Goal: Task Accomplishment & Management: Use online tool/utility

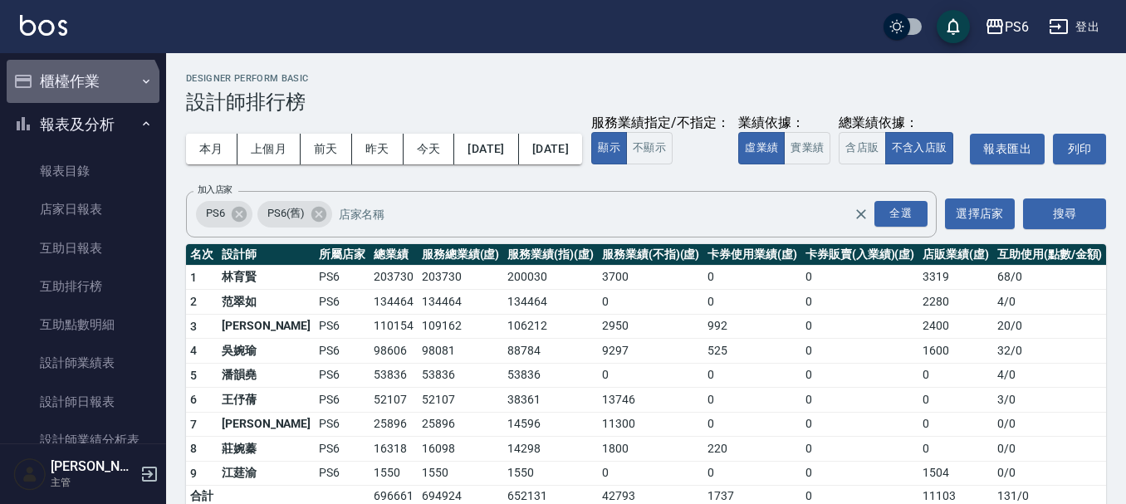
click at [80, 100] on button "櫃檯作業" at bounding box center [83, 81] width 153 height 43
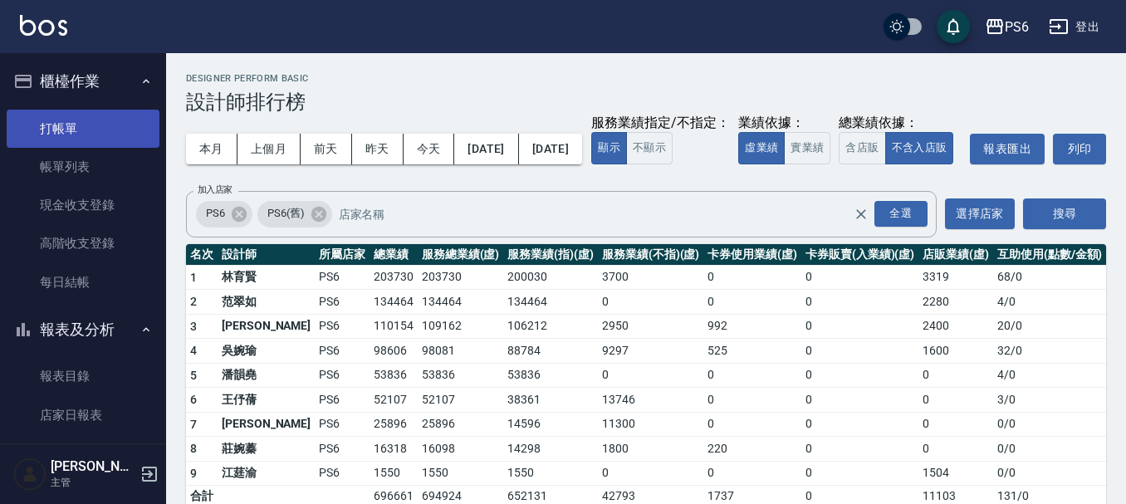
click at [78, 128] on link "打帳單" at bounding box center [83, 129] width 153 height 38
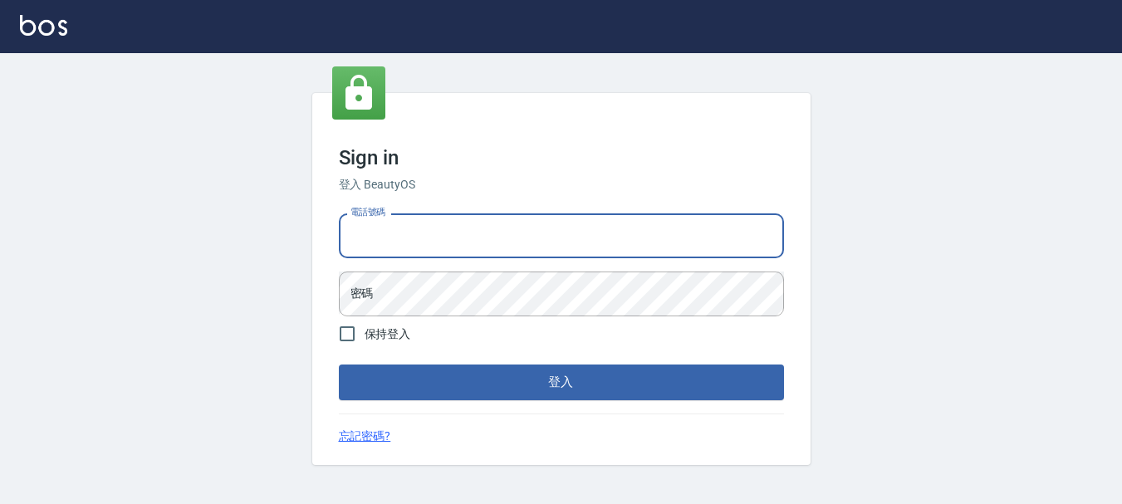
click at [430, 222] on input "電話號碼" at bounding box center [561, 235] width 445 height 45
type input "0983811952"
drag, startPoint x: 298, startPoint y: 291, endPoint x: 329, endPoint y: 306, distance: 34.2
click at [329, 306] on div "Sign in 登入 BeautyOS 電話號碼 0983811952 電話號碼 密碼 密碼 保持登入 登入 忘記密碼?" at bounding box center [561, 279] width 1122 height 452
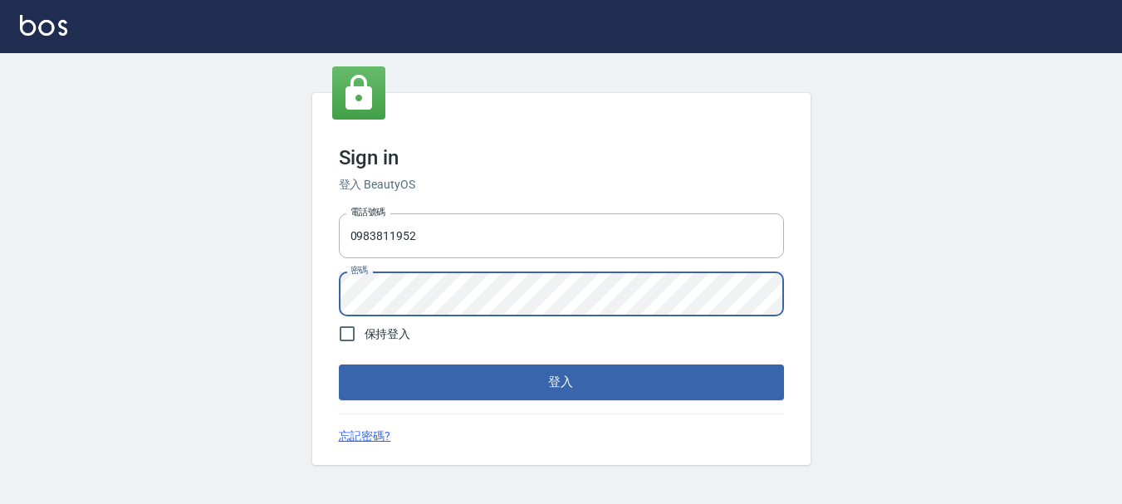
click at [339, 365] on button "登入" at bounding box center [561, 382] width 445 height 35
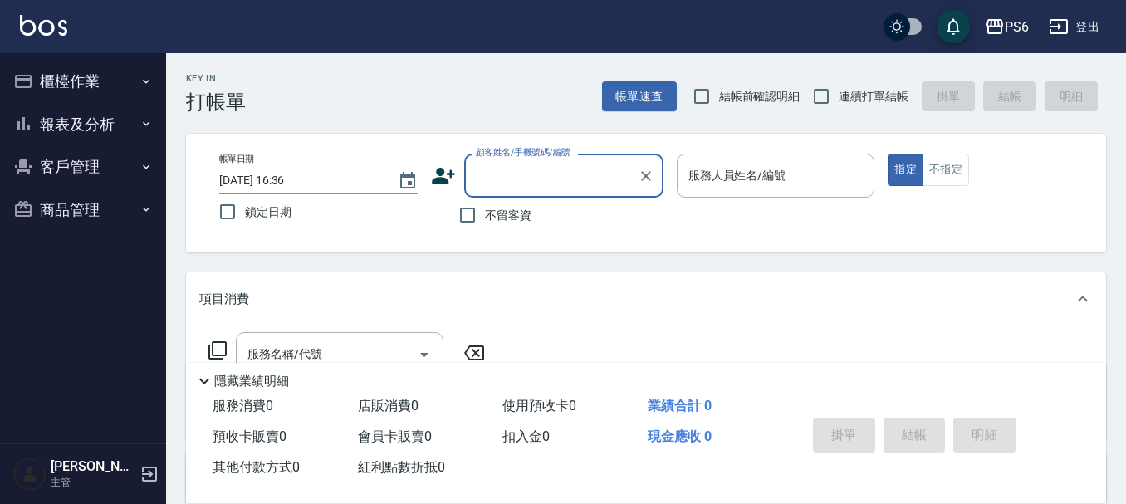
drag, startPoint x: 820, startPoint y: 103, endPoint x: 566, endPoint y: 149, distance: 258.3
click at [817, 103] on input "連續打單結帳" at bounding box center [821, 96] width 35 height 35
checkbox input "true"
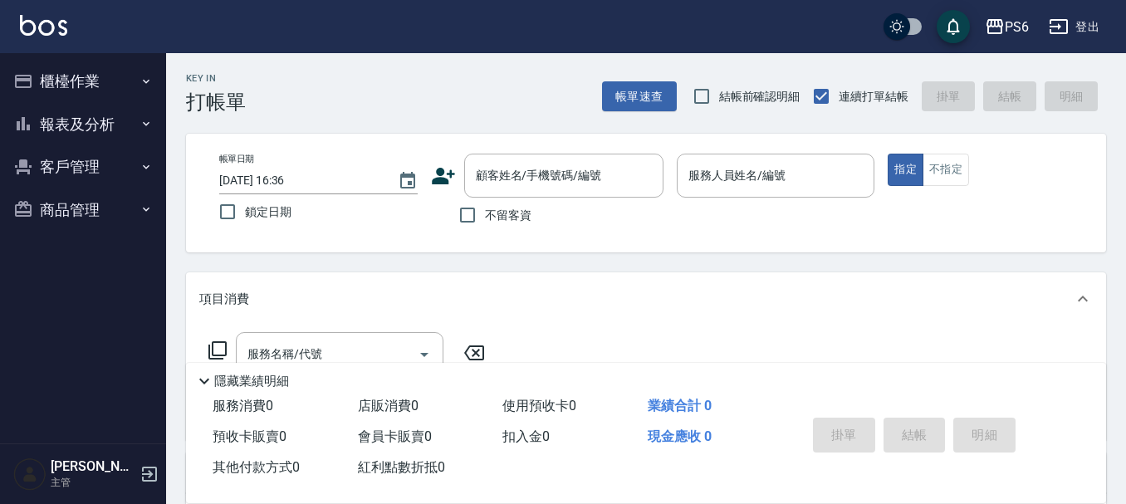
click at [461, 217] on input "不留客資" at bounding box center [467, 215] width 35 height 35
checkbox input "true"
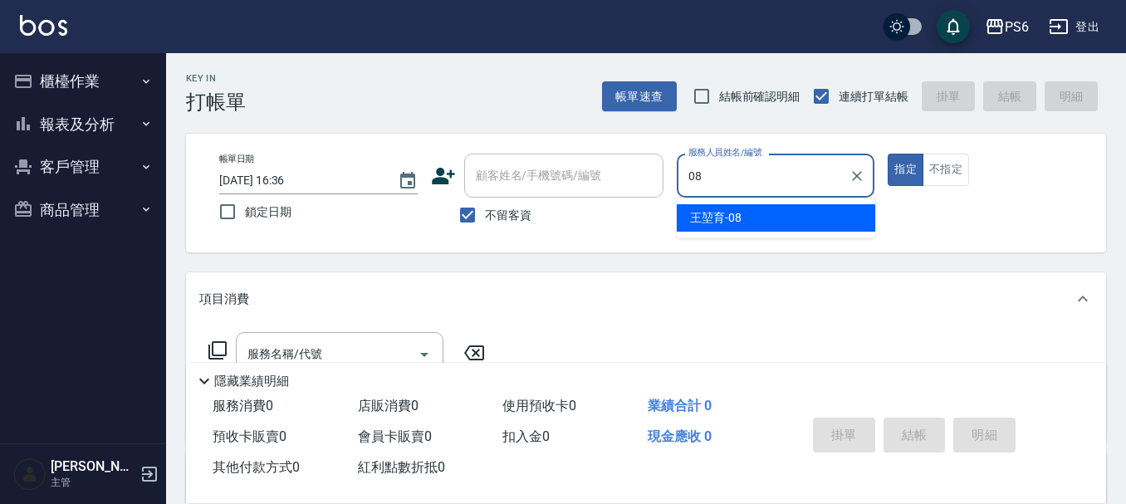
type input "王堃育-08"
type button "true"
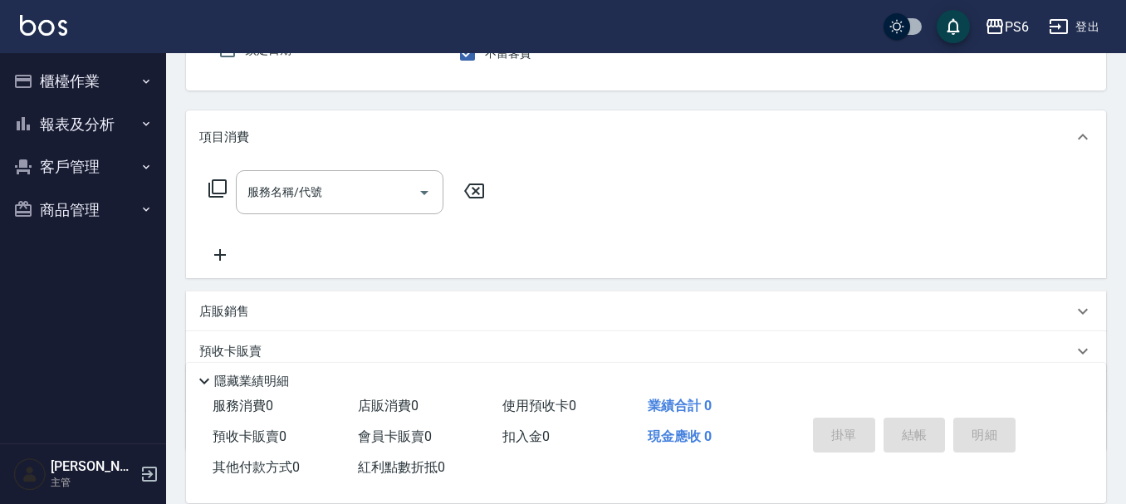
scroll to position [166, 0]
click at [386, 174] on input "服務名稱/代號" at bounding box center [327, 188] width 168 height 29
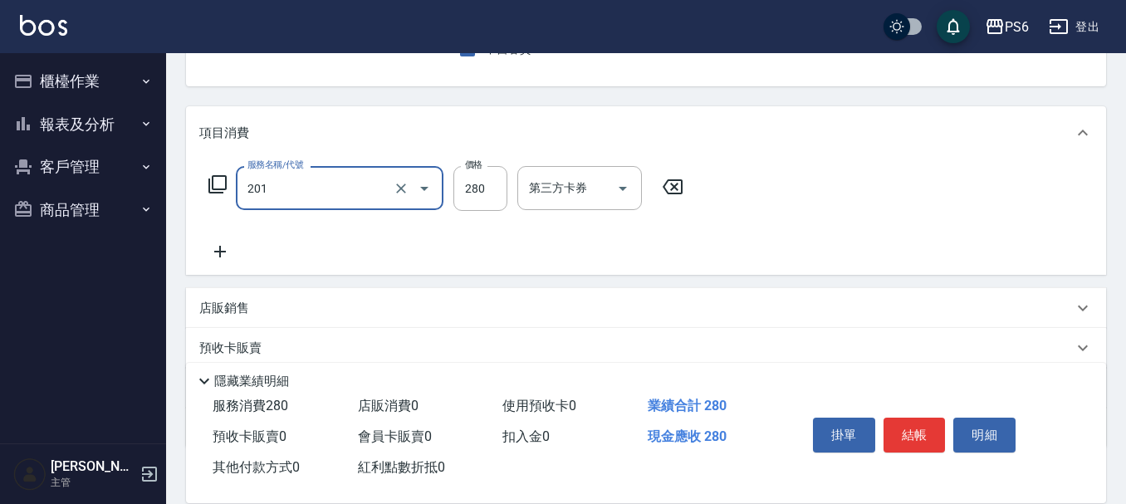
type input "一般洗髮(201)"
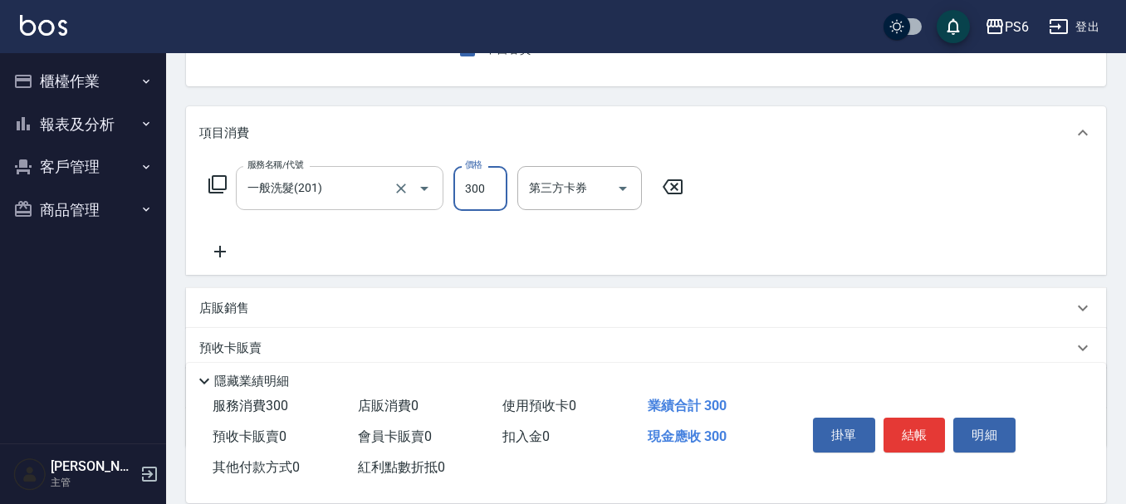
type input "300"
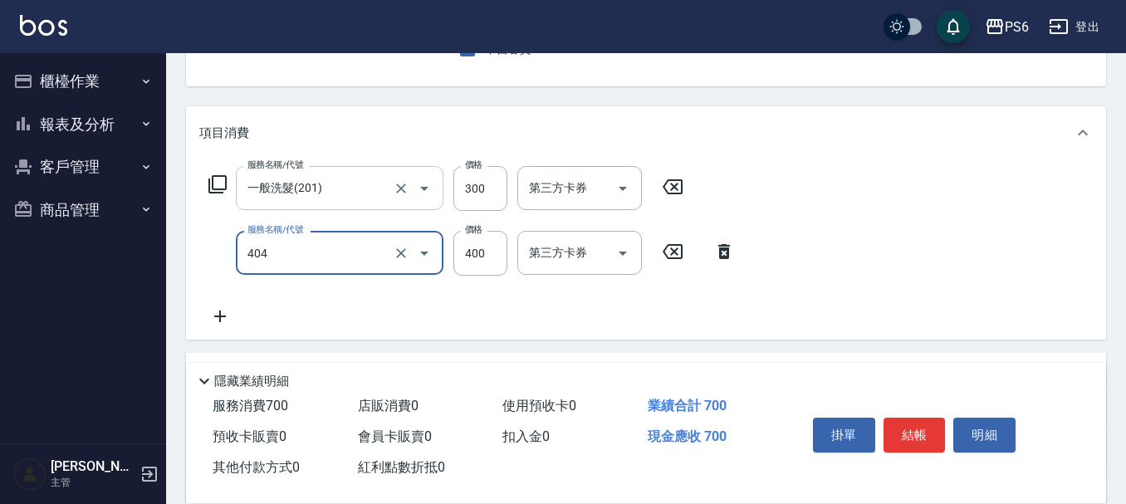
type input "B級剪髮(404)"
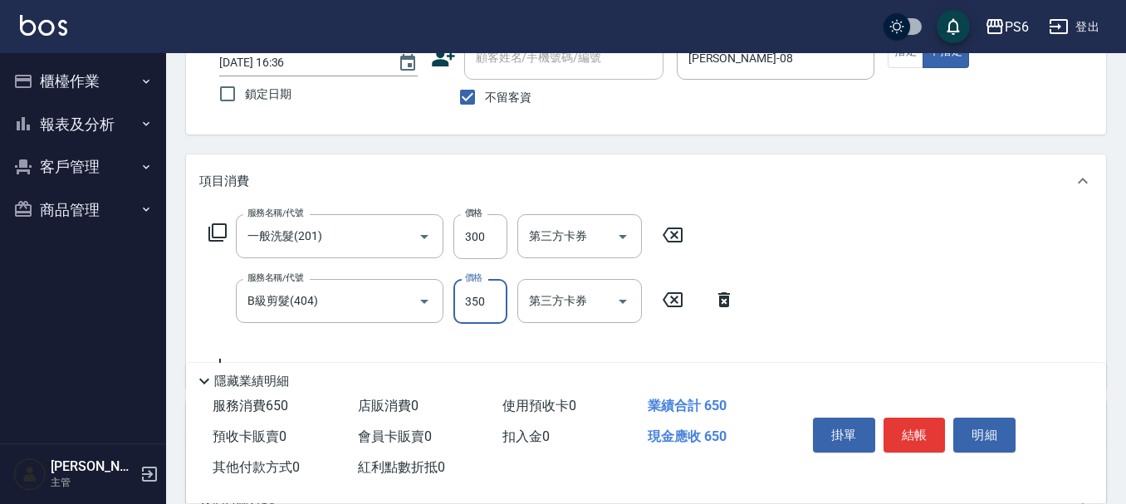
scroll to position [0, 0]
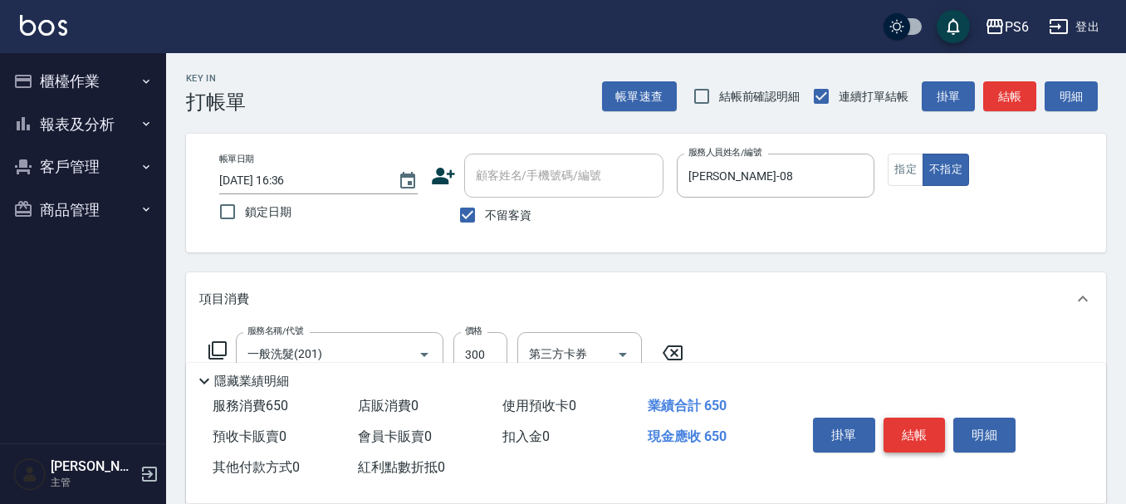
type input "350"
click at [927, 430] on button "結帳" at bounding box center [915, 435] width 62 height 35
type input "2025/08/17 16:37"
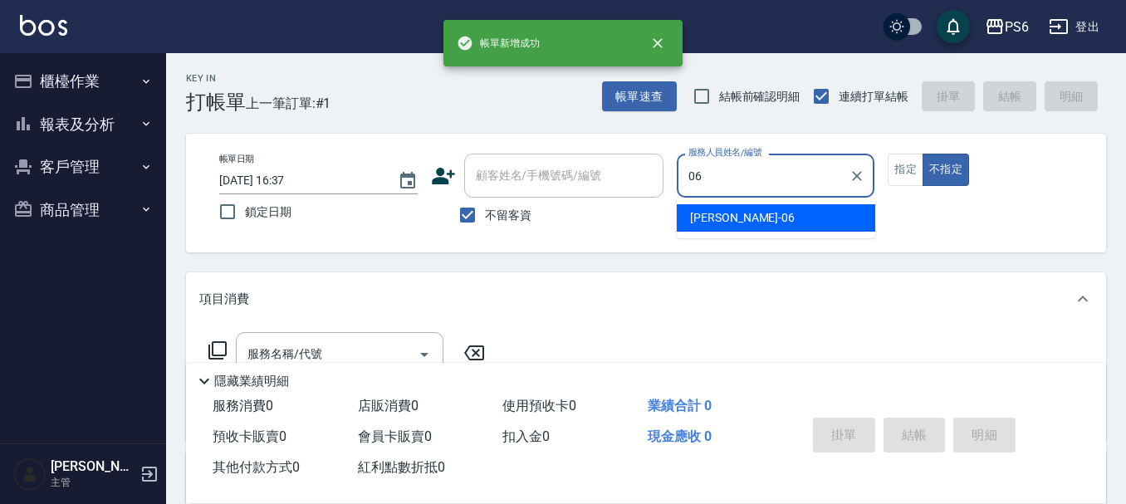
type input "李佳凌-06"
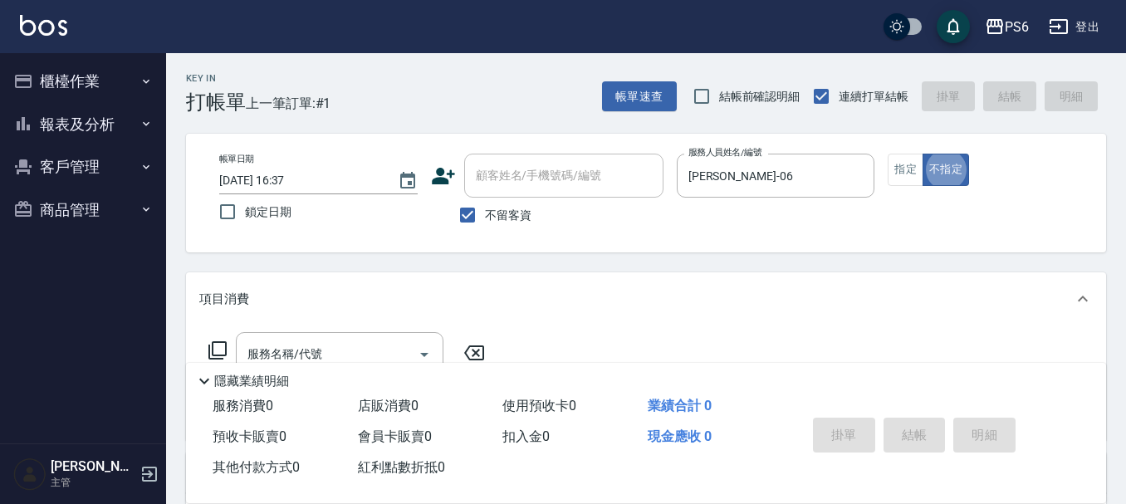
type button "false"
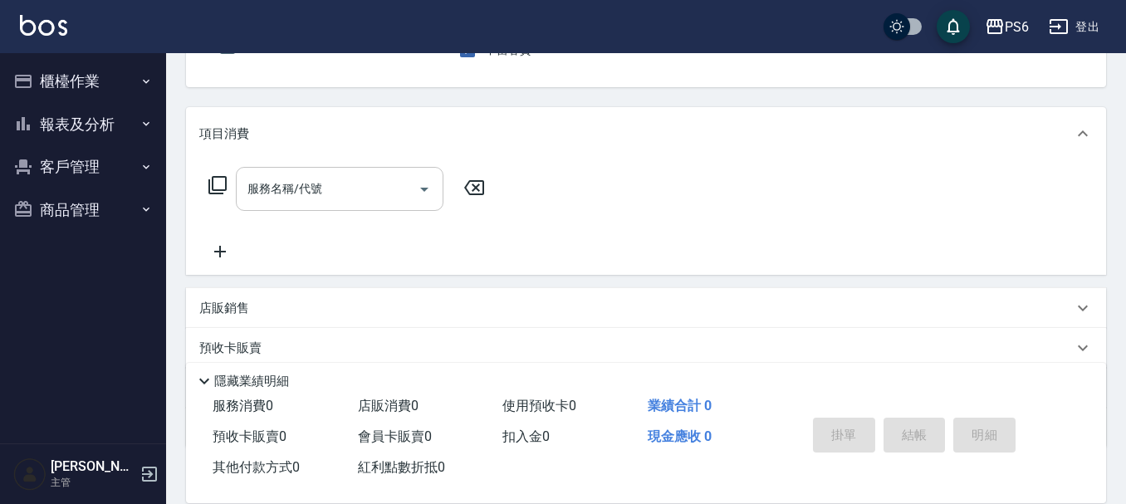
scroll to position [166, 0]
click at [306, 194] on input "服務名稱/代號" at bounding box center [327, 188] width 168 height 29
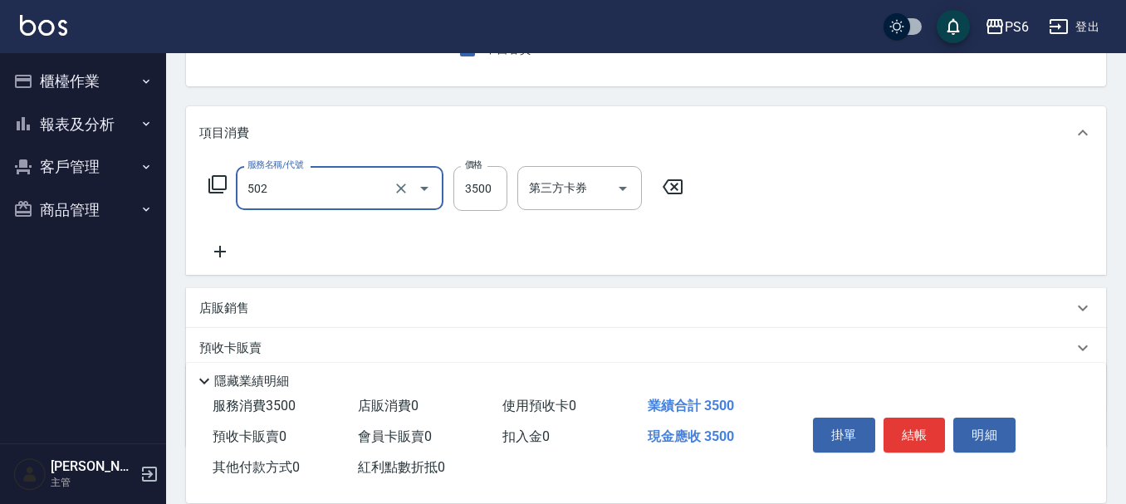
type input "水漾染髮(502)"
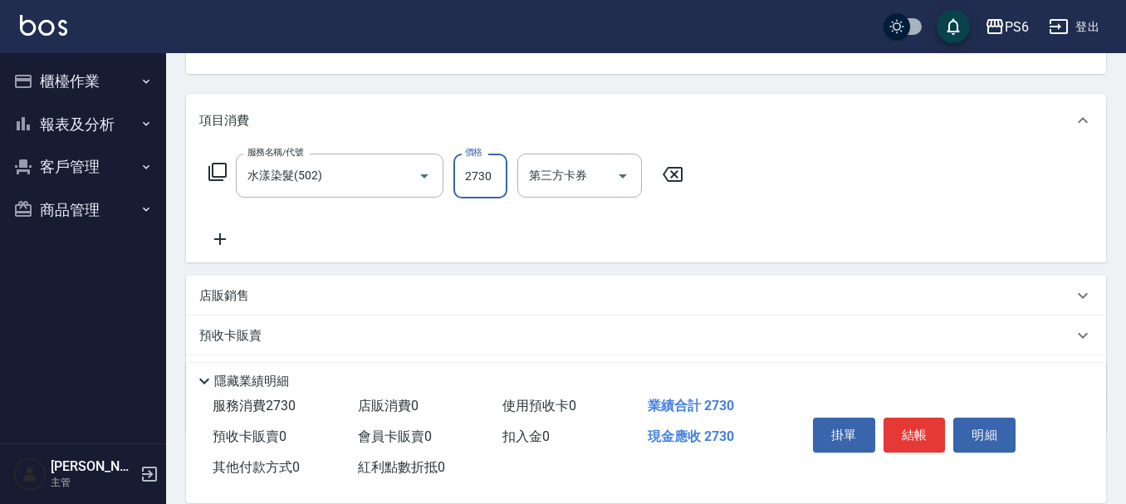
scroll to position [249, 0]
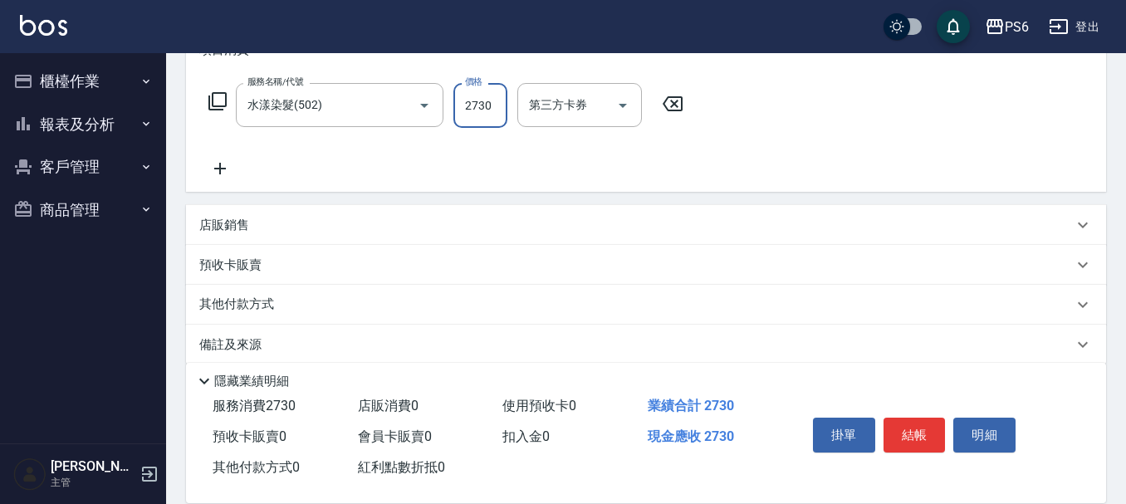
type input "2730"
click at [272, 306] on p "其他付款方式" at bounding box center [240, 305] width 83 height 18
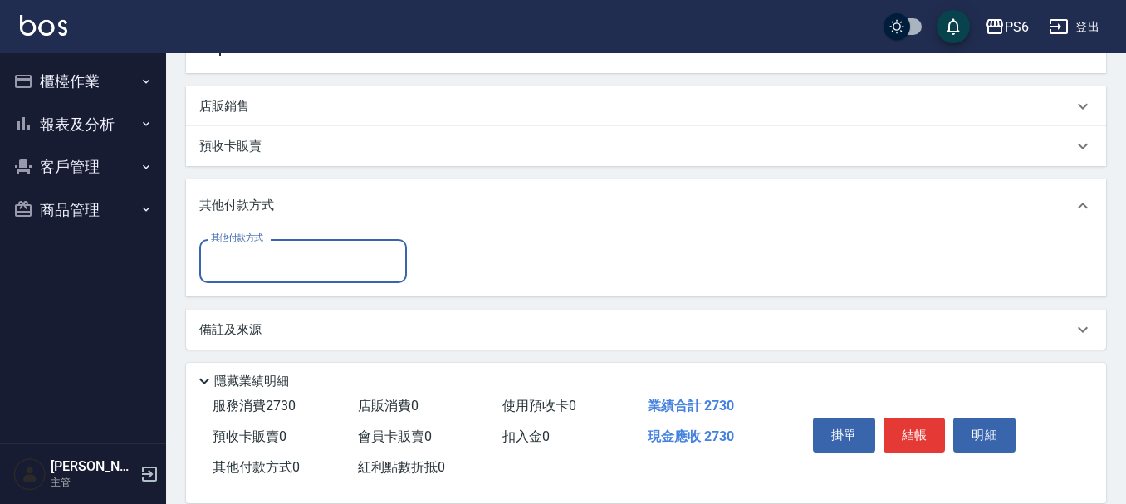
scroll to position [373, 0]
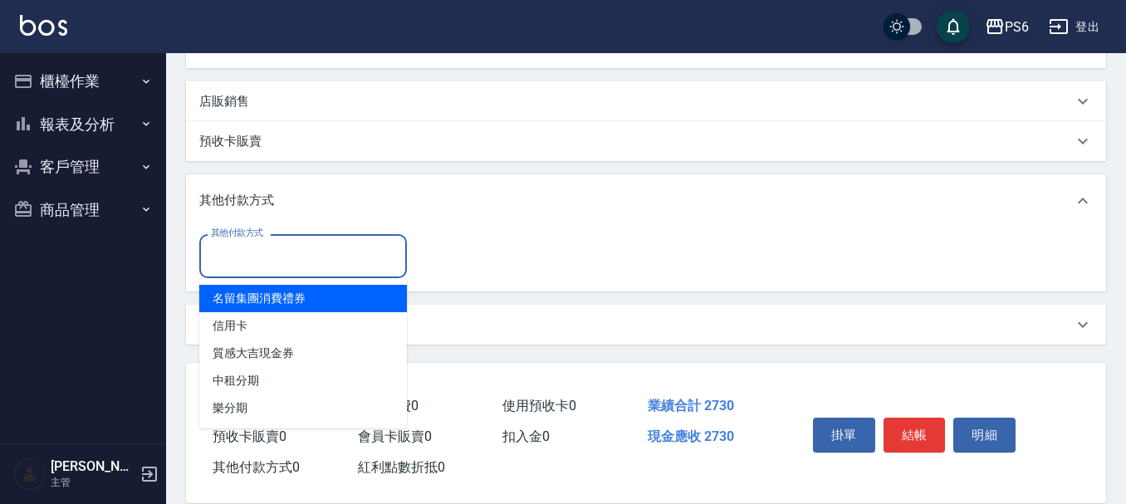
click at [306, 257] on input "其他付款方式" at bounding box center [303, 256] width 193 height 29
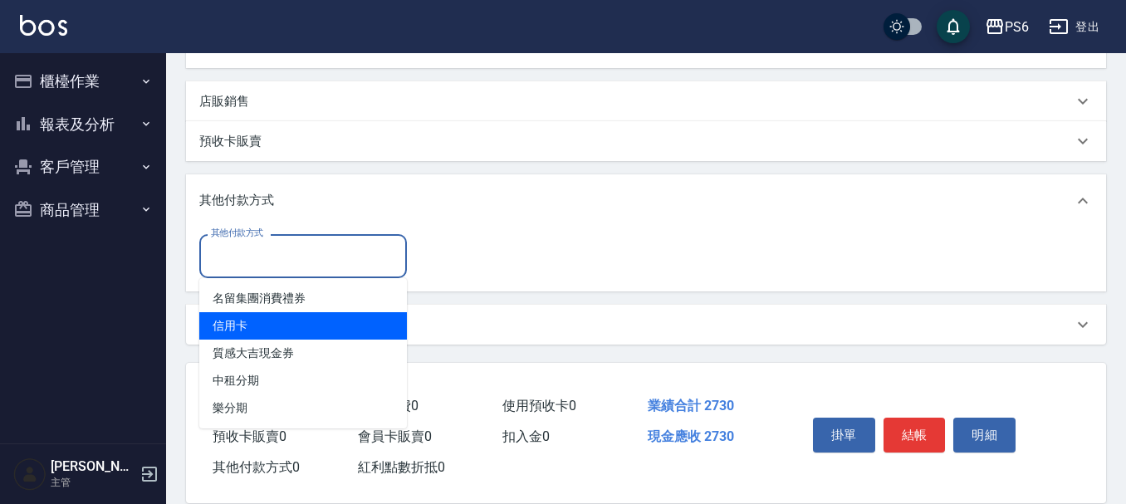
click at [271, 329] on span "信用卡" at bounding box center [303, 325] width 208 height 27
type input "信用卡"
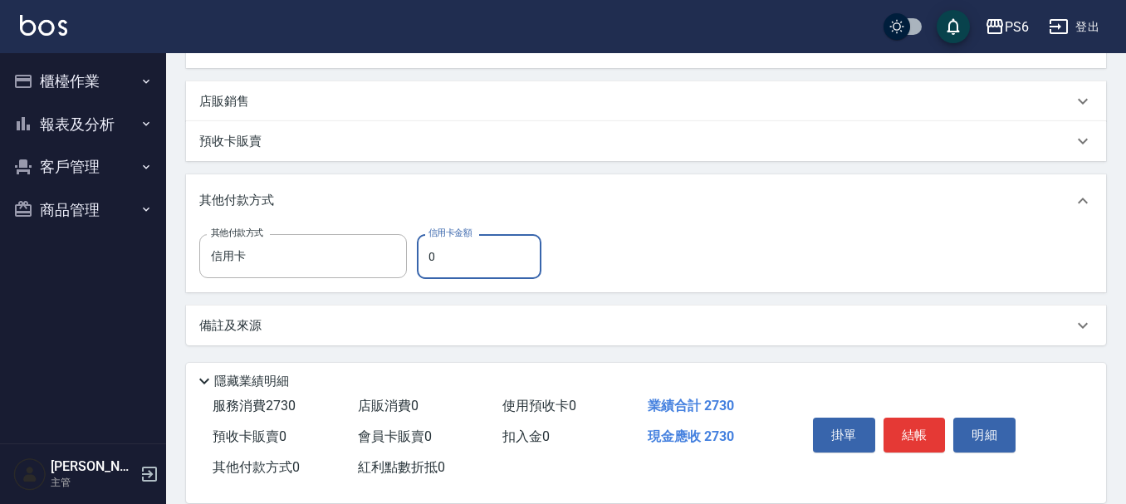
drag, startPoint x: 455, startPoint y: 247, endPoint x: 428, endPoint y: 252, distance: 27.9
click at [428, 252] on input "0" at bounding box center [479, 256] width 125 height 45
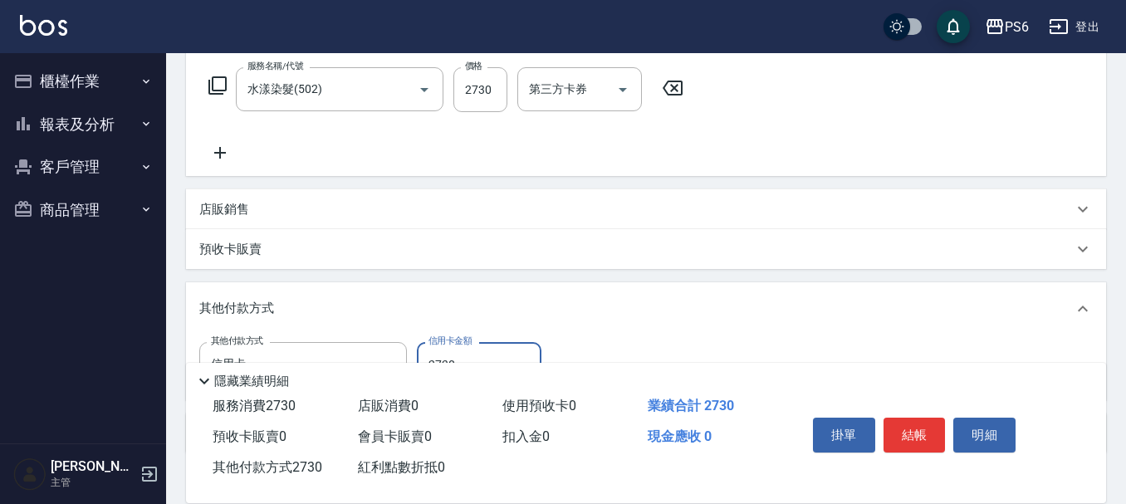
scroll to position [41, 0]
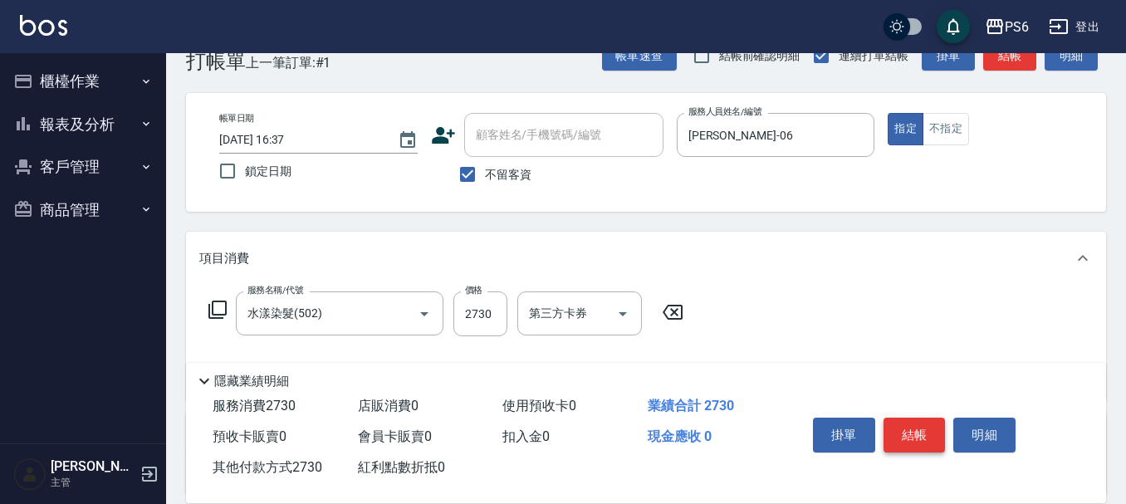
type input "2730"
click at [927, 439] on button "結帳" at bounding box center [915, 435] width 62 height 35
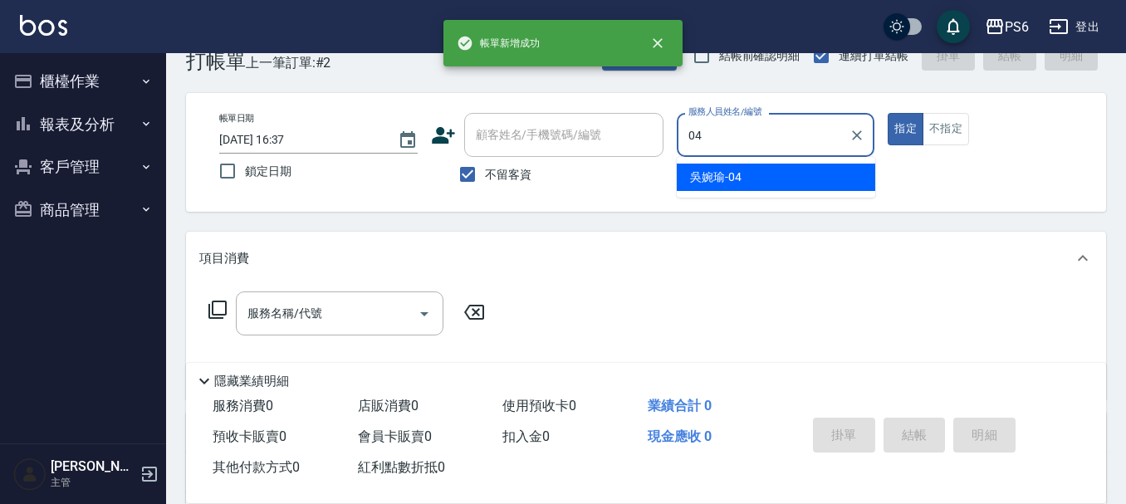
type input "吳婉瑜-04"
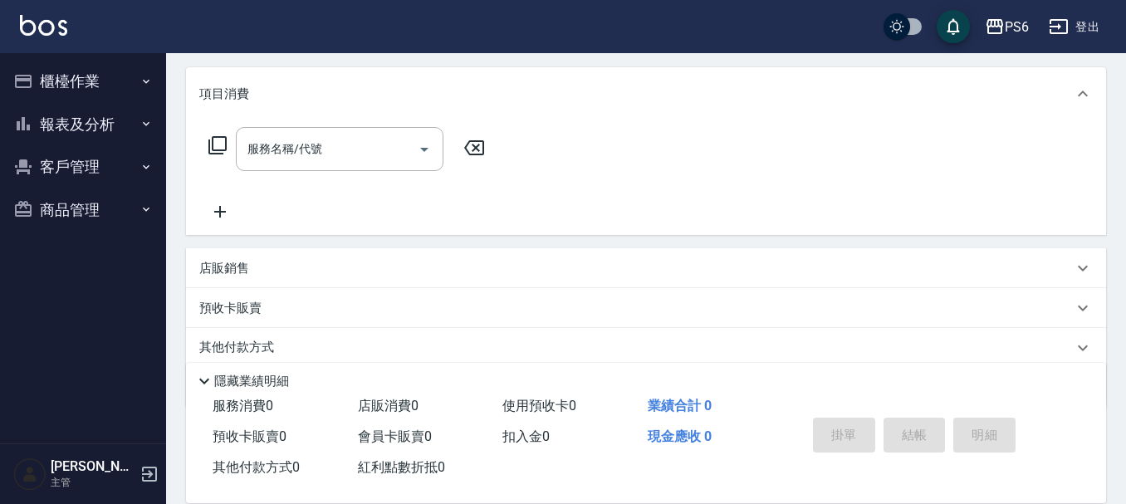
scroll to position [207, 0]
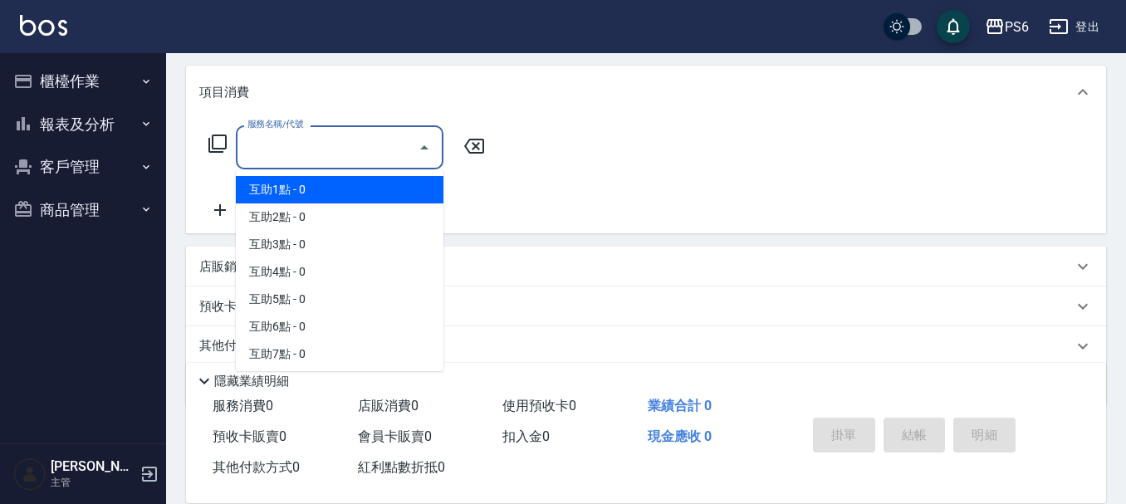
click at [309, 159] on input "服務名稱/代號" at bounding box center [327, 147] width 168 height 29
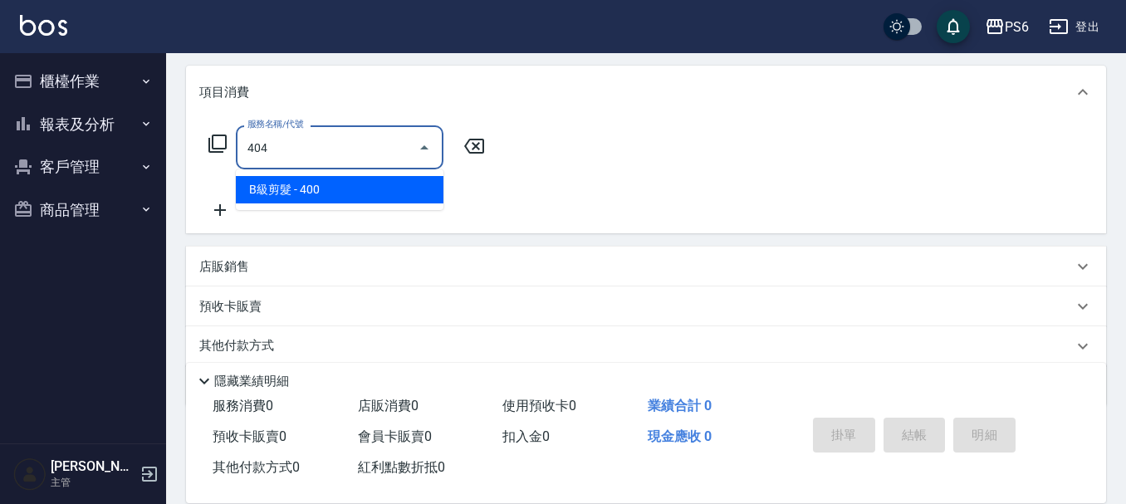
type input "B級剪髮(404)"
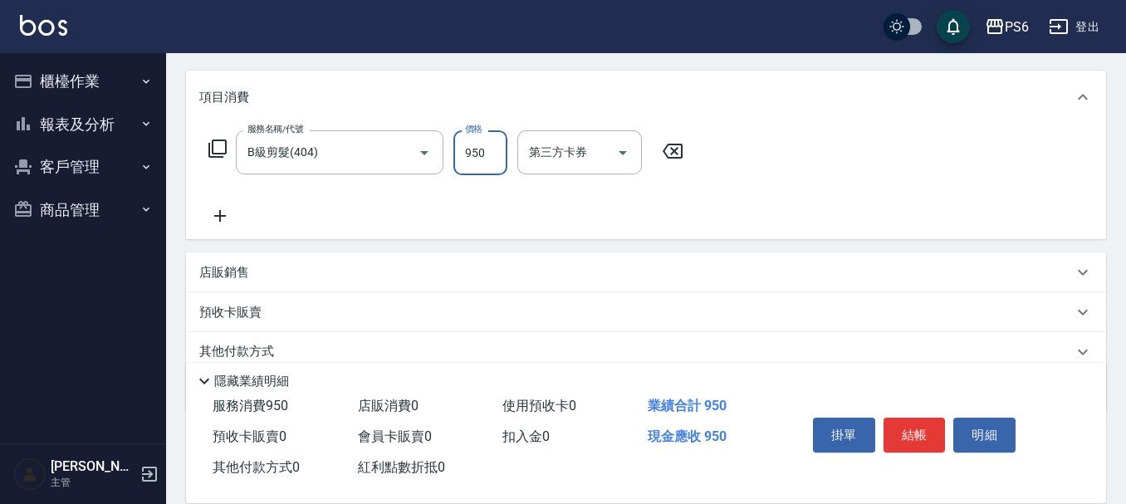
scroll to position [0, 0]
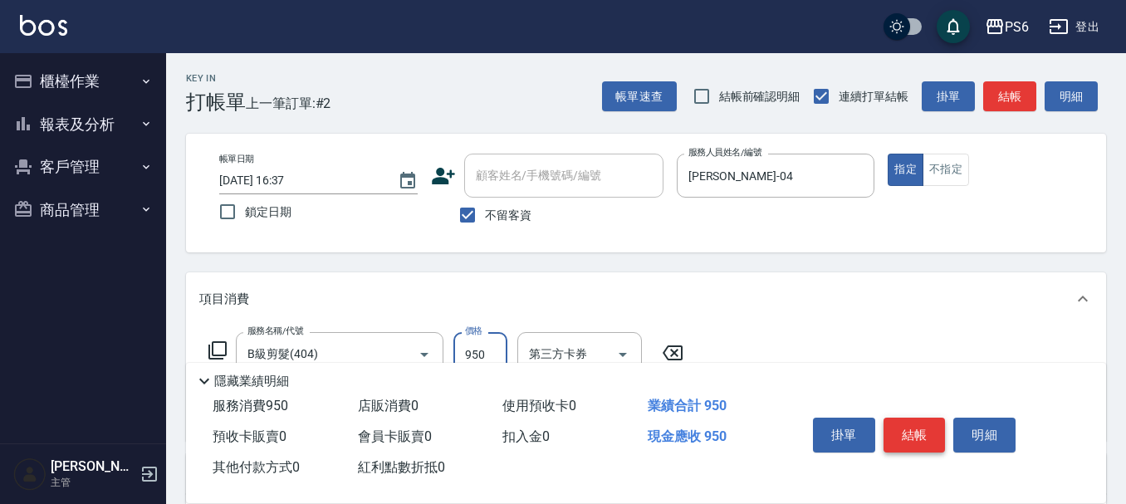
type input "950"
click at [922, 438] on button "結帳" at bounding box center [915, 435] width 62 height 35
type input "2025/08/17 16:38"
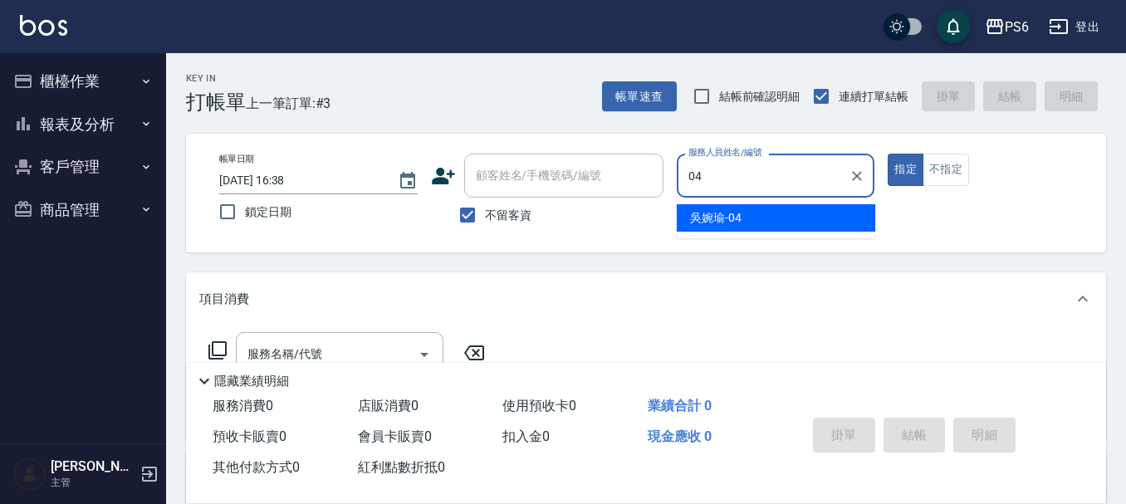
type input "吳婉瑜-04"
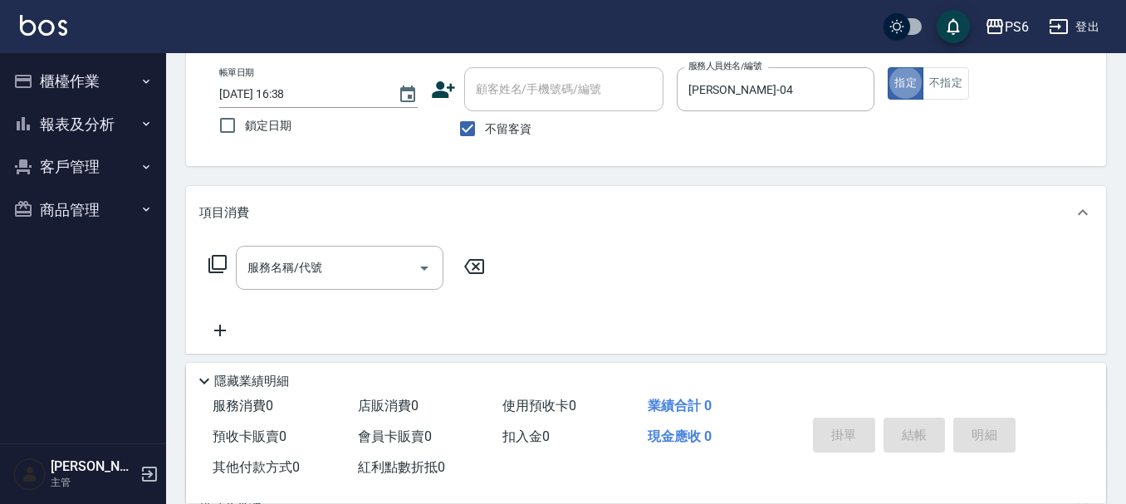
scroll to position [166, 0]
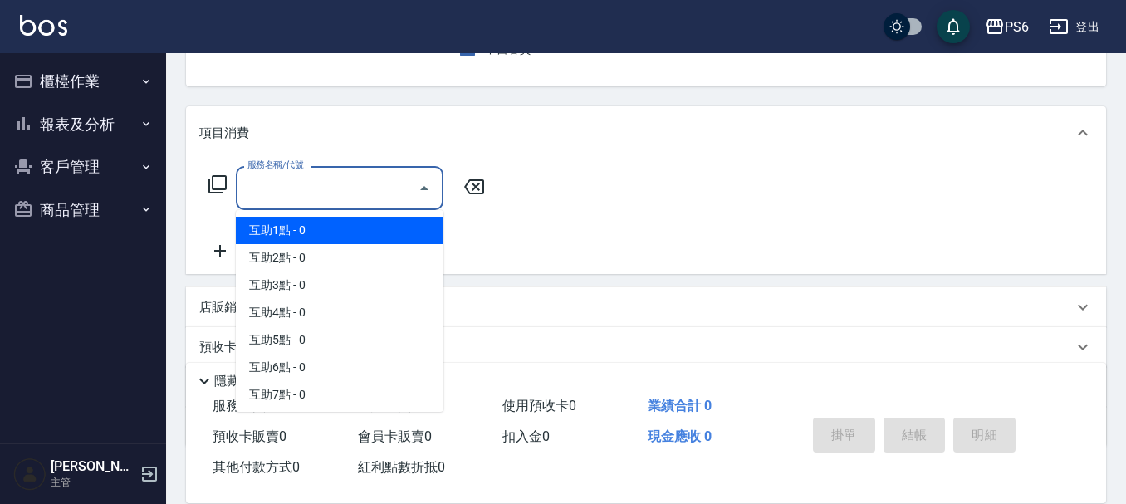
click at [314, 191] on input "服務名稱/代號" at bounding box center [327, 188] width 168 height 29
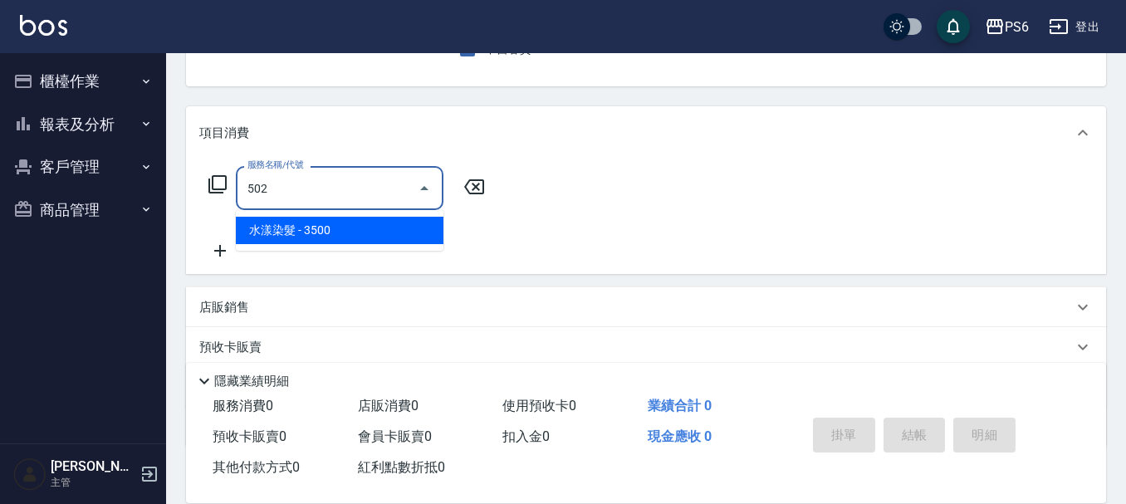
type input "水漾染髮(502)"
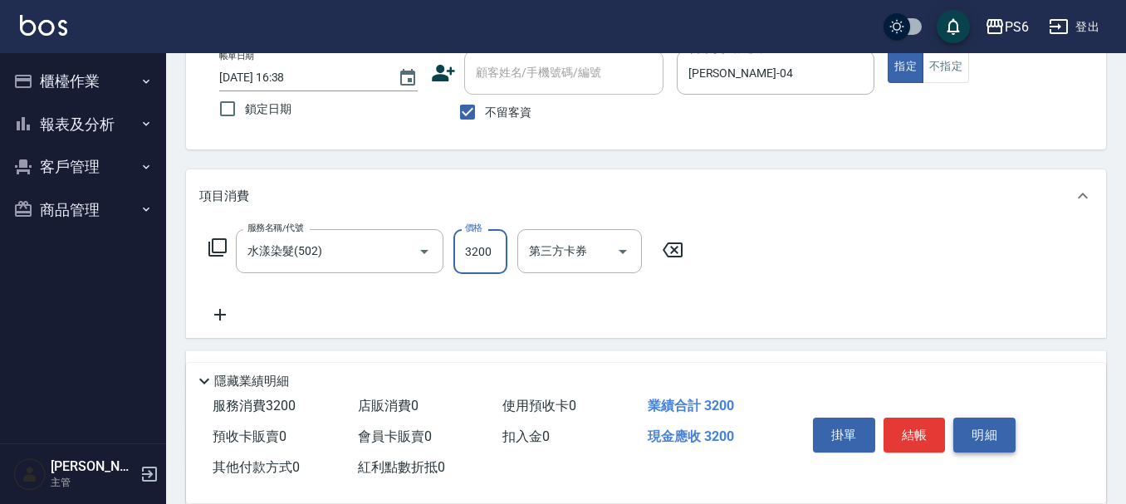
scroll to position [0, 0]
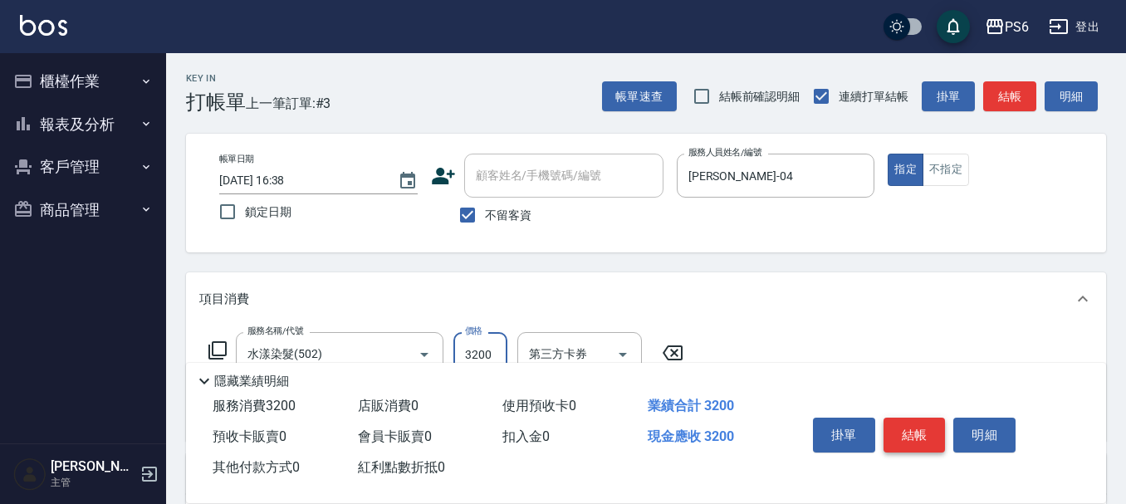
type input "3200"
click at [918, 429] on button "結帳" at bounding box center [915, 435] width 62 height 35
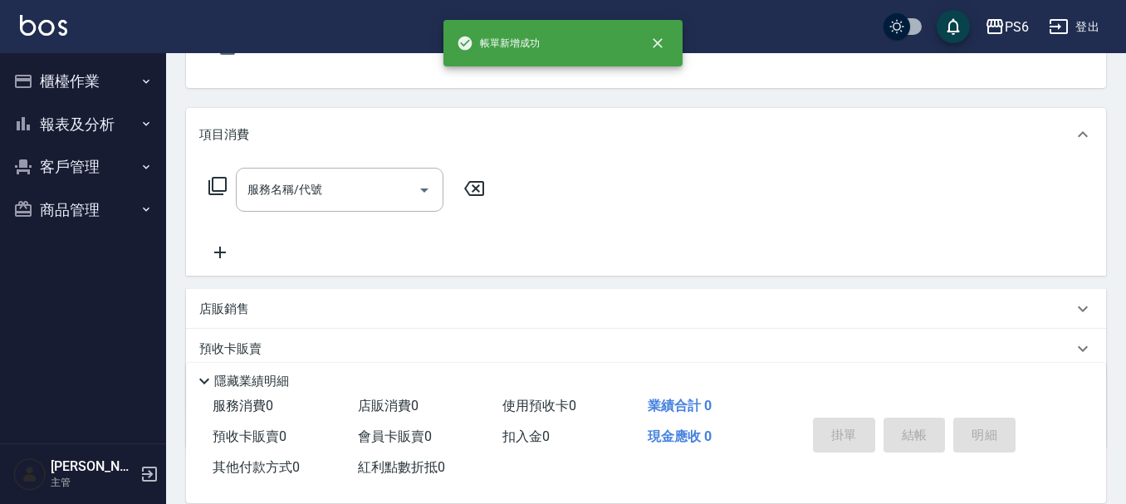
scroll to position [166, 0]
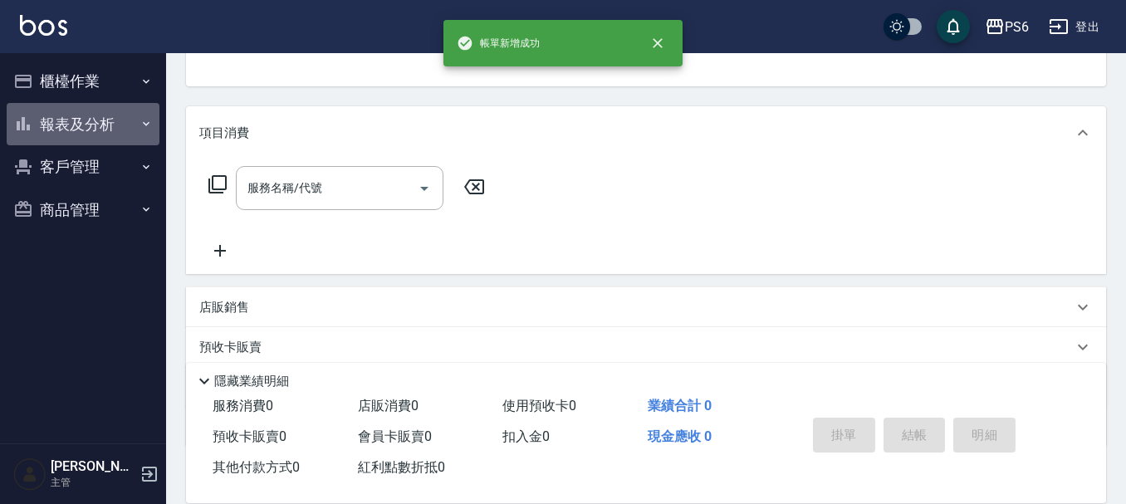
click at [89, 130] on button "報表及分析" at bounding box center [83, 124] width 153 height 43
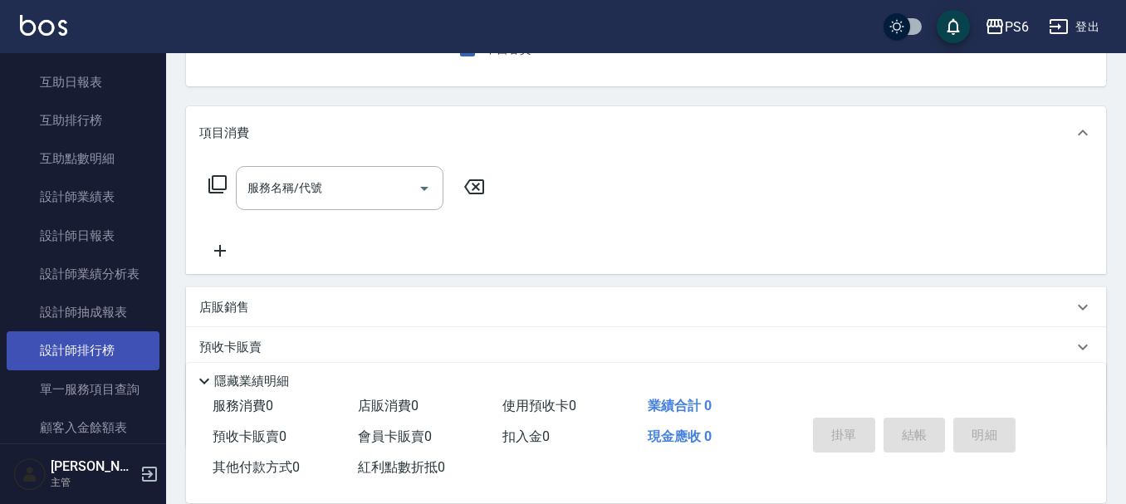
click at [113, 357] on link "設計師排行榜" at bounding box center [83, 350] width 153 height 38
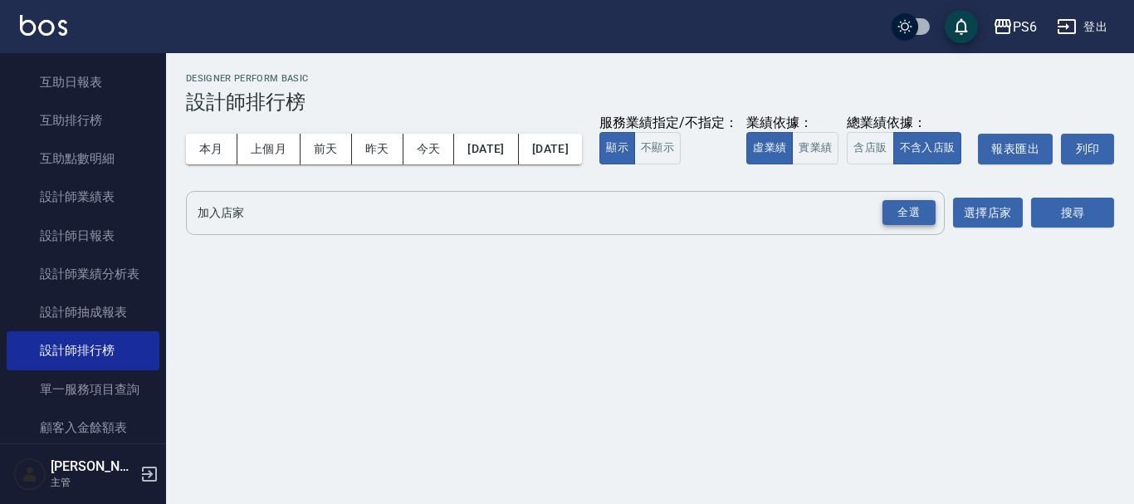
click at [889, 226] on div "全選" at bounding box center [909, 213] width 53 height 26
drag, startPoint x: 1101, startPoint y: 261, endPoint x: 1086, endPoint y: 249, distance: 18.9
click at [1101, 229] on button "搜尋" at bounding box center [1072, 213] width 83 height 31
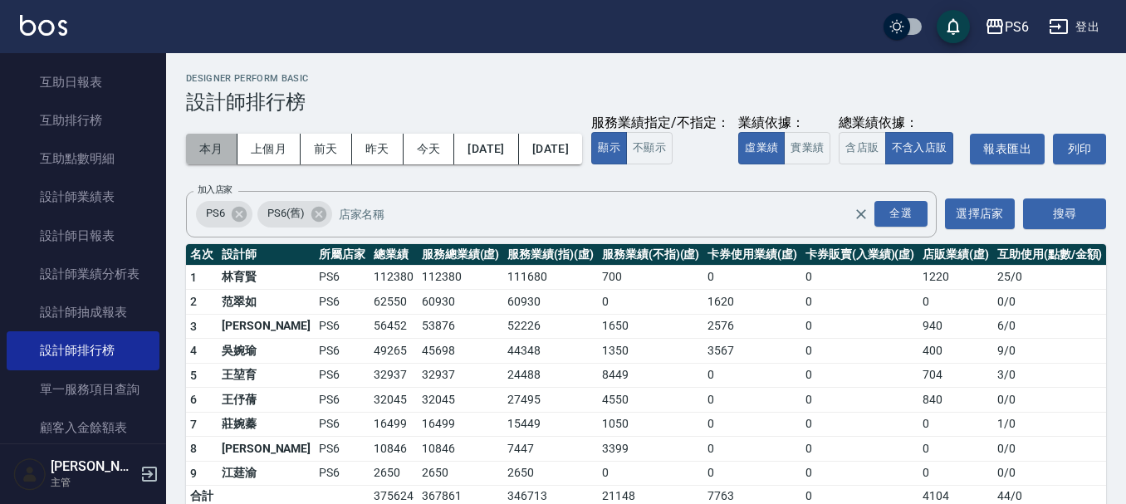
click at [196, 157] on button "本月" at bounding box center [211, 149] width 51 height 31
click at [427, 154] on button "今天" at bounding box center [429, 149] width 51 height 31
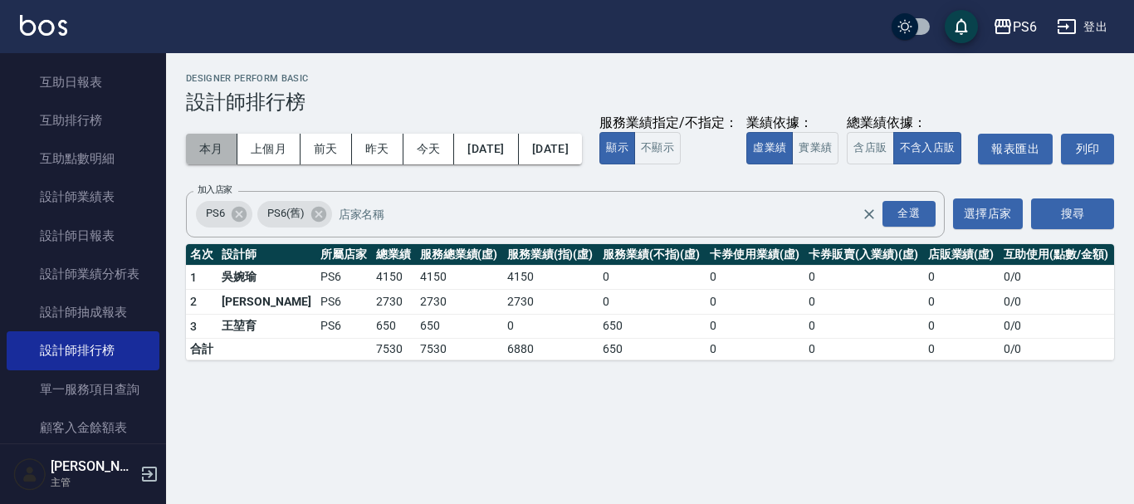
click at [199, 156] on button "本月" at bounding box center [211, 149] width 51 height 31
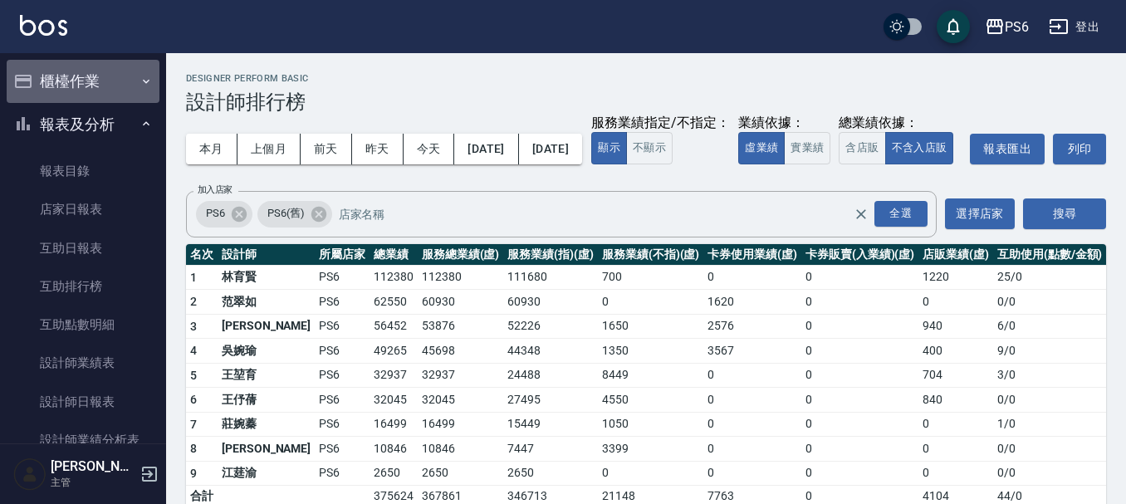
click at [94, 68] on button "櫃檯作業" at bounding box center [83, 81] width 153 height 43
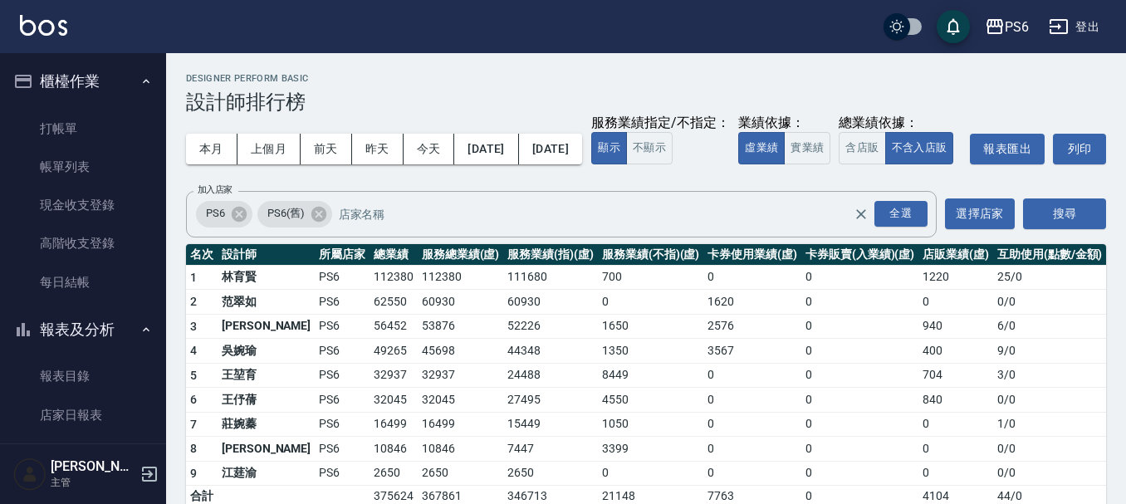
click at [100, 106] on ul "打帳單 帳單列表 現金收支登錄 高階收支登錄 每日結帳" at bounding box center [83, 205] width 153 height 205
click at [100, 132] on link "打帳單" at bounding box center [83, 129] width 153 height 38
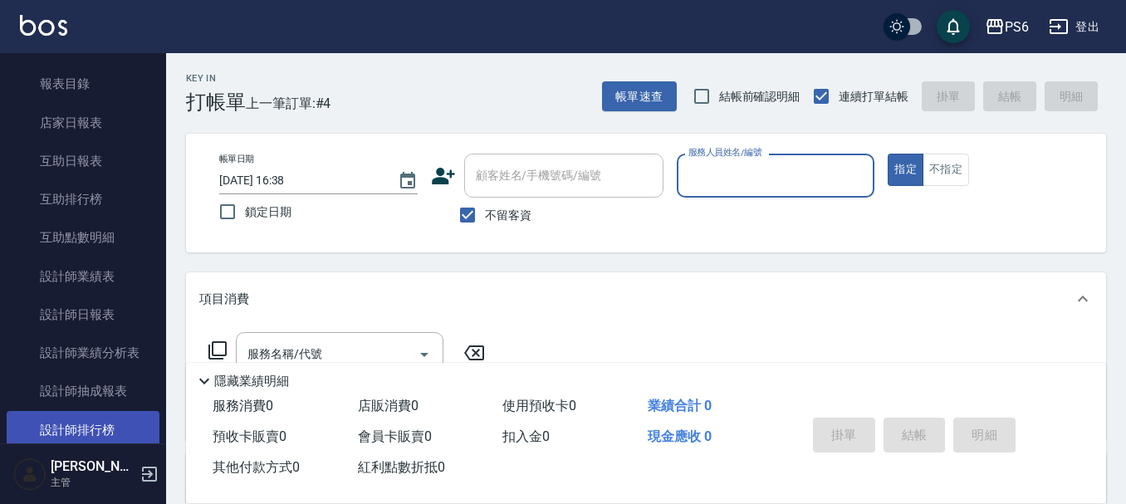
scroll to position [332, 0]
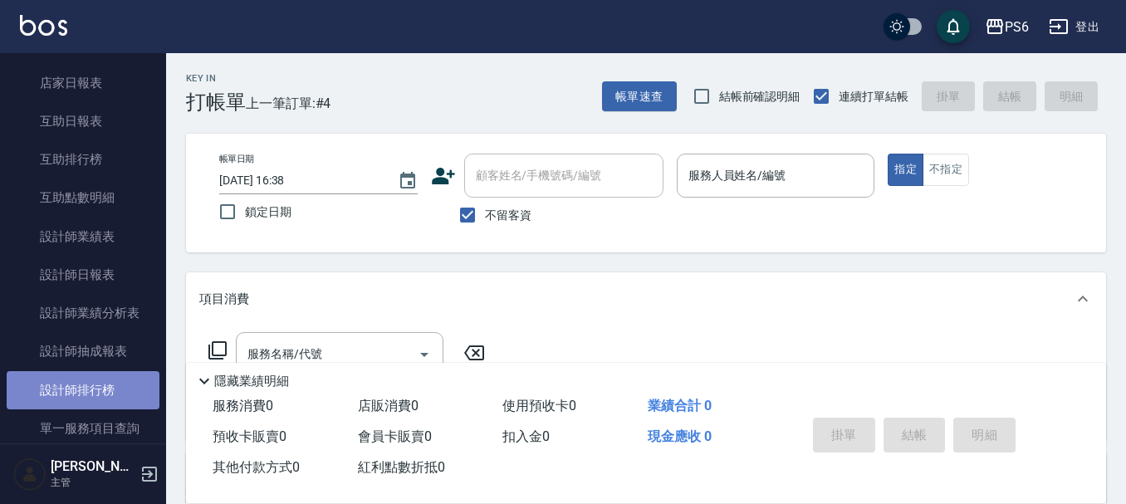
click at [112, 381] on link "設計師排行榜" at bounding box center [83, 390] width 153 height 38
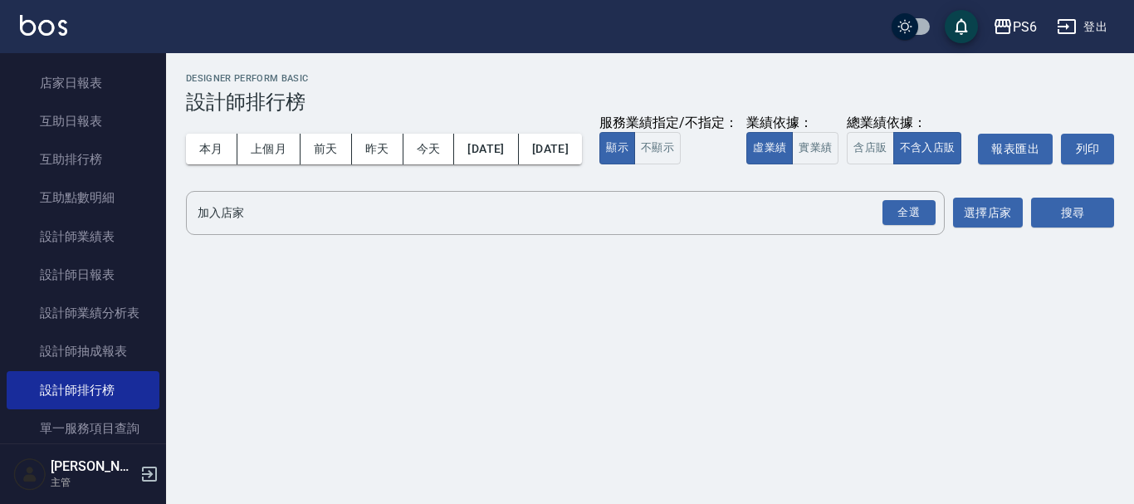
drag, startPoint x: 909, startPoint y: 254, endPoint x: 1094, endPoint y: 223, distance: 186.9
click at [909, 226] on div "全選" at bounding box center [909, 213] width 53 height 26
drag, startPoint x: 1113, startPoint y: 221, endPoint x: 1094, endPoint y: 233, distance: 22.8
click at [1108, 224] on div "PS6 2025-08-01 - 2025-08-17 設計師排行榜 列印時間： 2025-08-17-16:38 Designer Perform Basi…" at bounding box center [650, 158] width 968 height 211
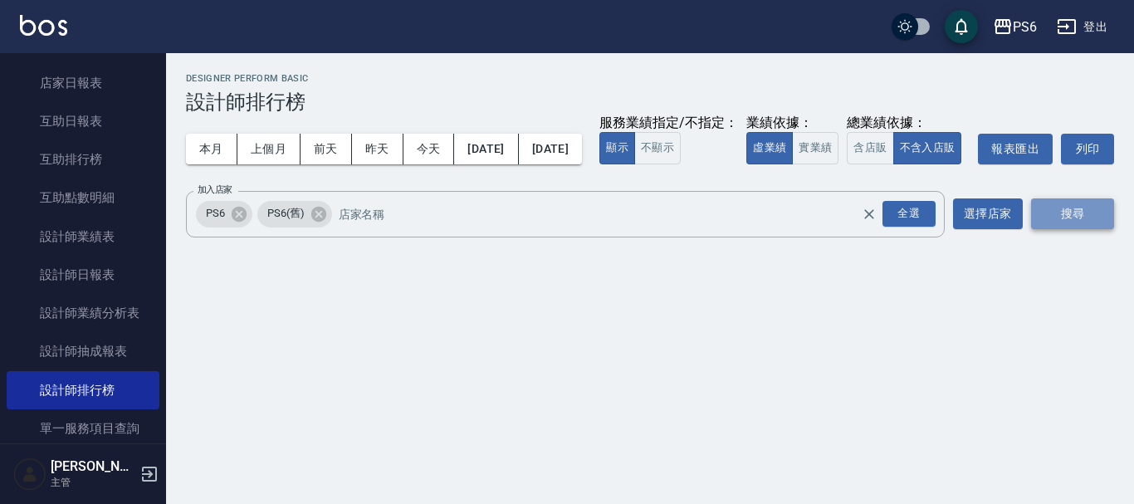
click at [1088, 229] on button "搜尋" at bounding box center [1072, 213] width 83 height 31
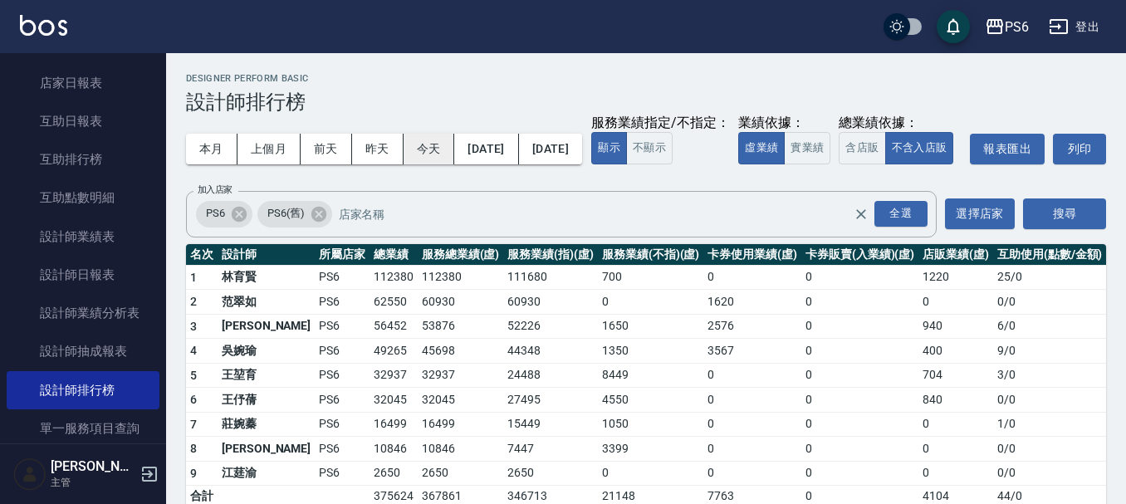
click at [432, 156] on button "今天" at bounding box center [429, 149] width 51 height 31
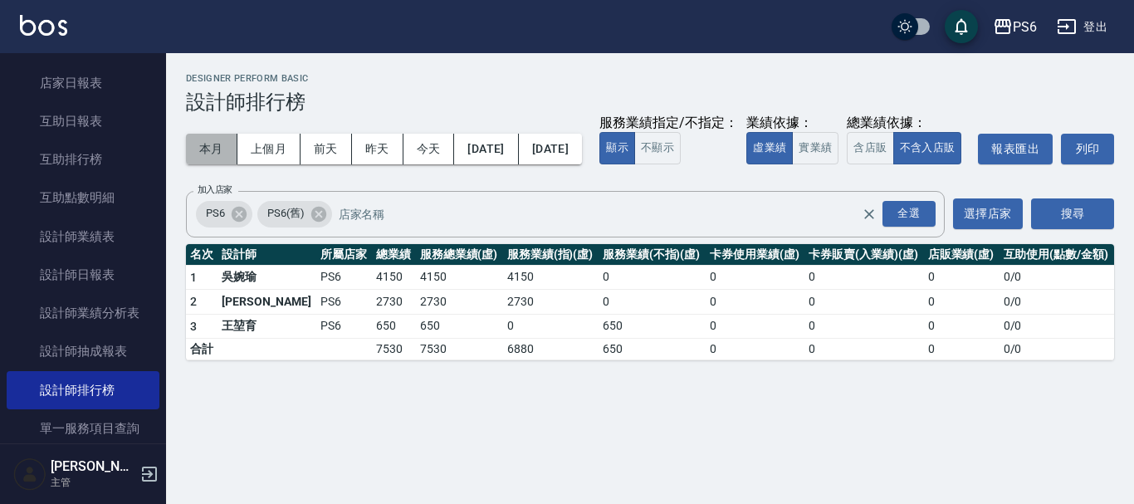
click at [199, 150] on button "本月" at bounding box center [211, 149] width 51 height 31
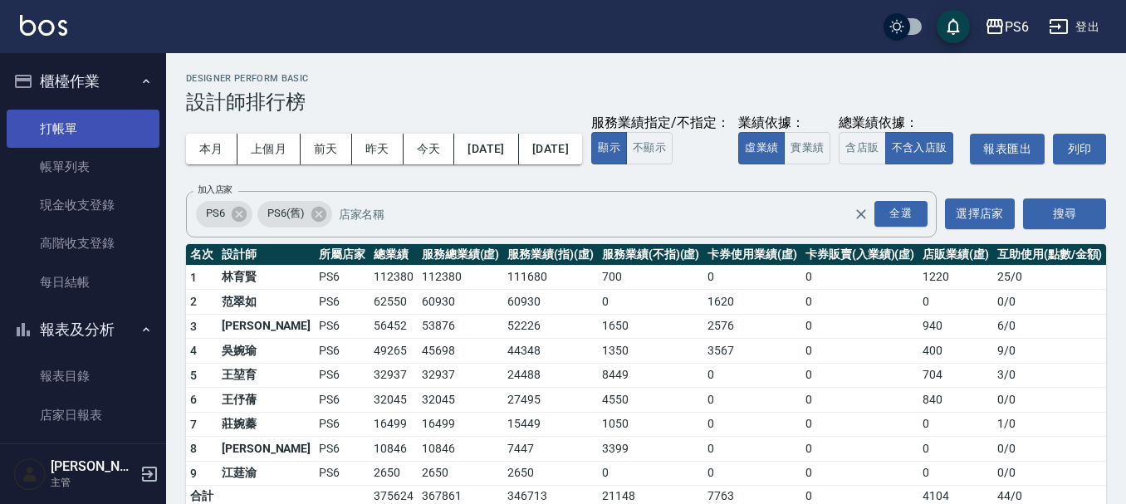
click at [61, 126] on link "打帳單" at bounding box center [83, 129] width 153 height 38
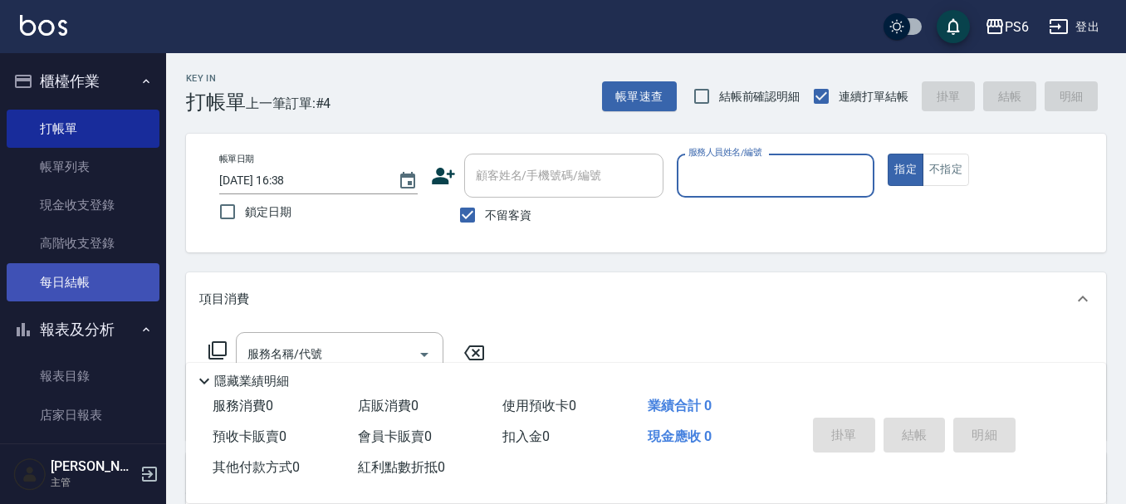
click at [91, 276] on link "每日結帳" at bounding box center [83, 282] width 153 height 38
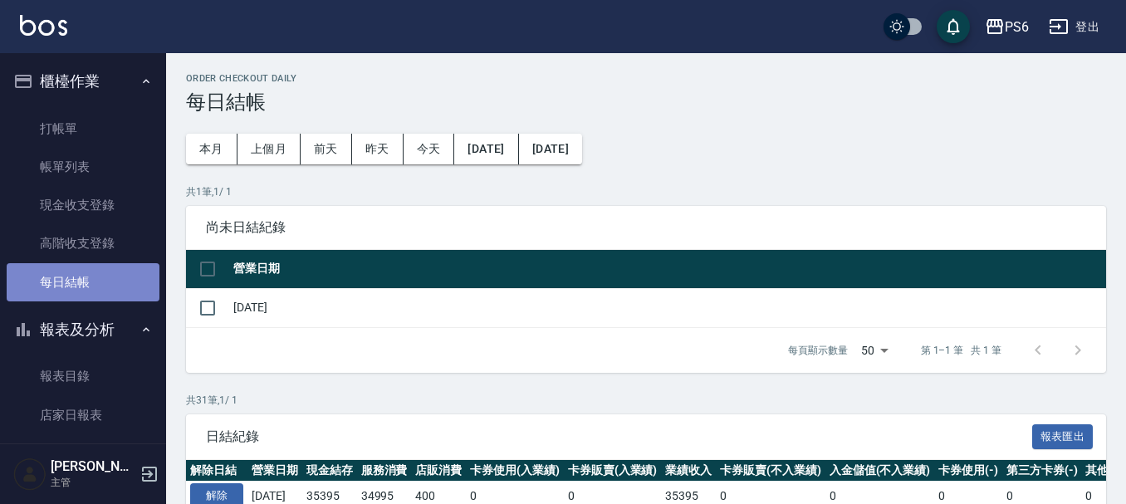
click at [91, 280] on link "每日結帳" at bounding box center [83, 282] width 153 height 38
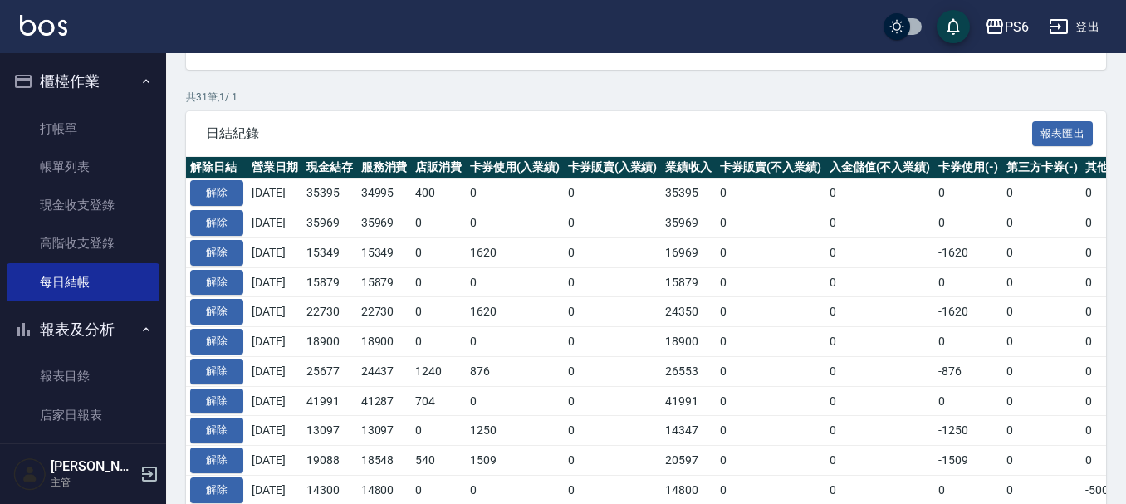
scroll to position [332, 0]
